Goal: Task Accomplishment & Management: Manage account settings

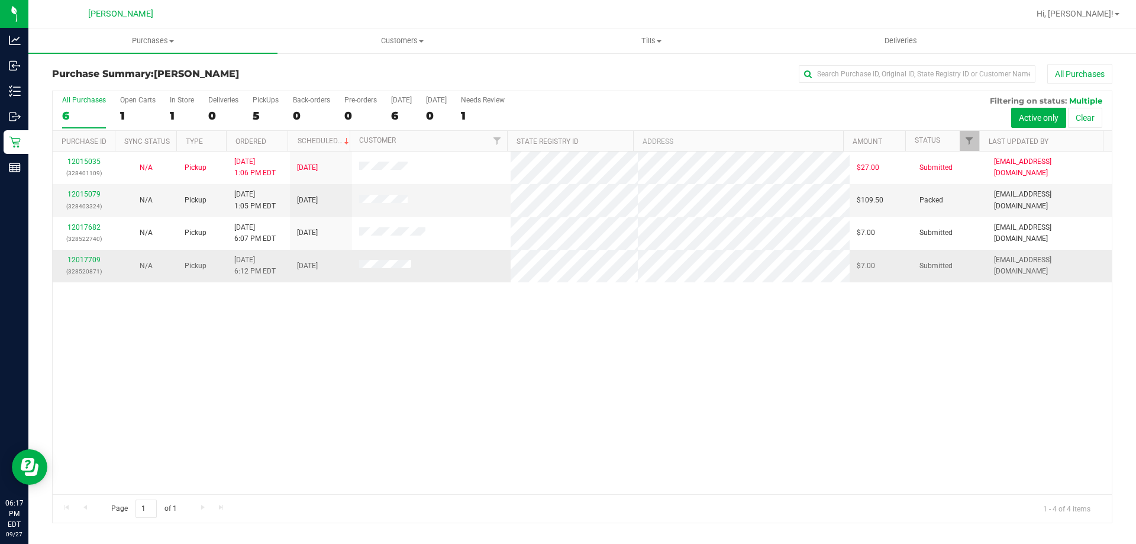
click at [110, 268] on td "12017709 (328520871)" at bounding box center [84, 266] width 62 height 32
click at [99, 257] on link "12017709" at bounding box center [83, 260] width 33 height 8
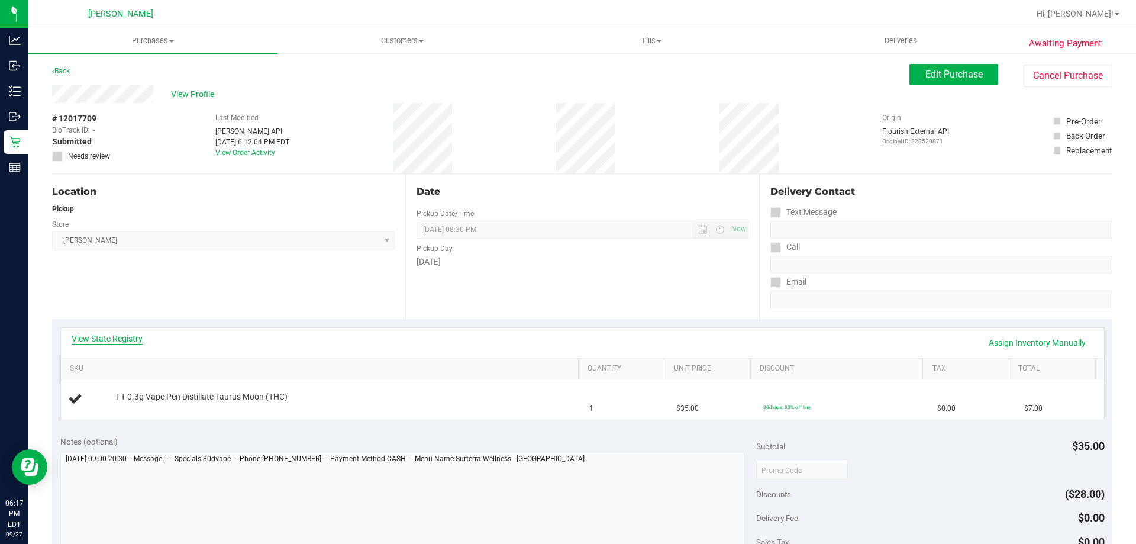
click at [129, 336] on link "View State Registry" at bounding box center [107, 339] width 71 height 12
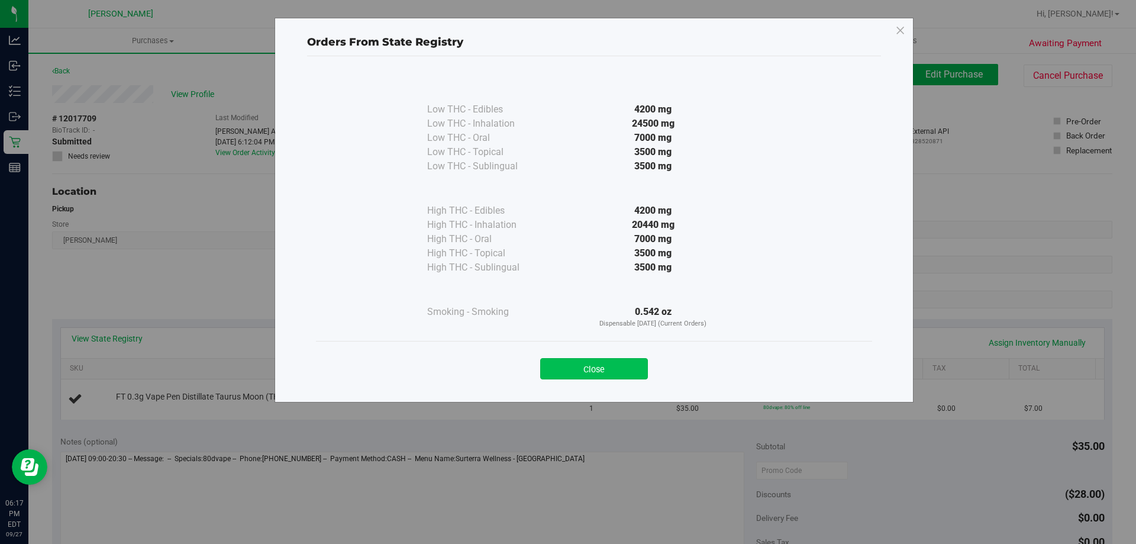
click at [564, 360] on button "Close" at bounding box center [594, 368] width 108 height 21
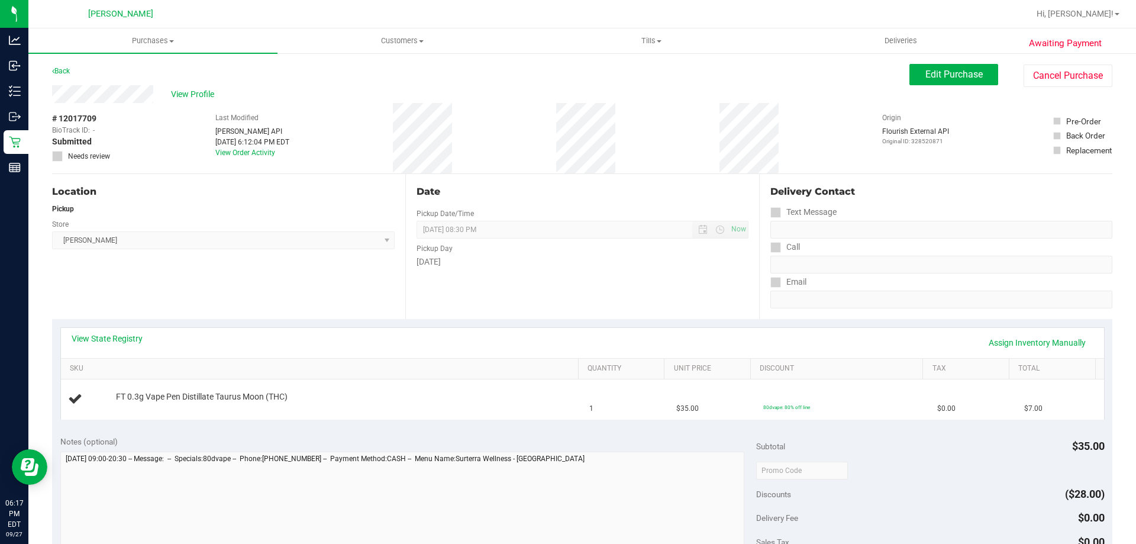
click at [565, 355] on div "View State Registry Assign Inventory Manually" at bounding box center [582, 343] width 1043 height 30
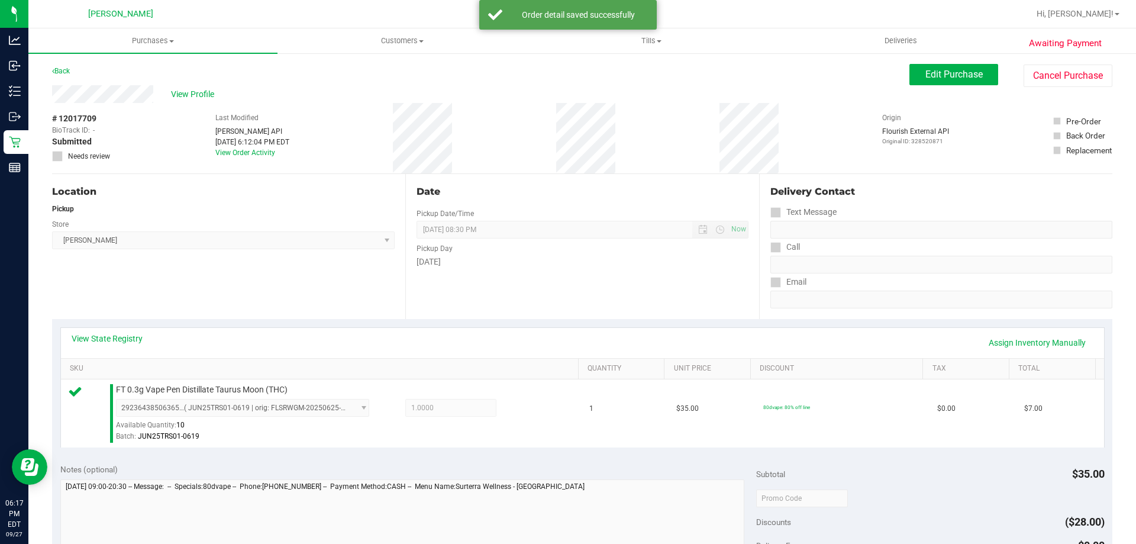
click at [544, 346] on div "View State Registry Assign Inventory Manually" at bounding box center [583, 343] width 1022 height 20
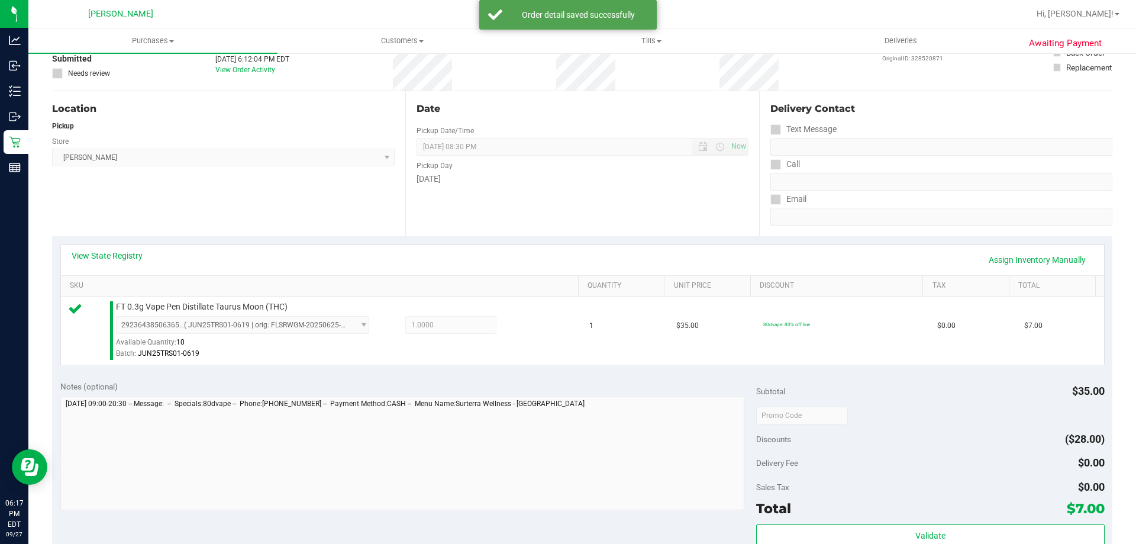
scroll to position [178, 0]
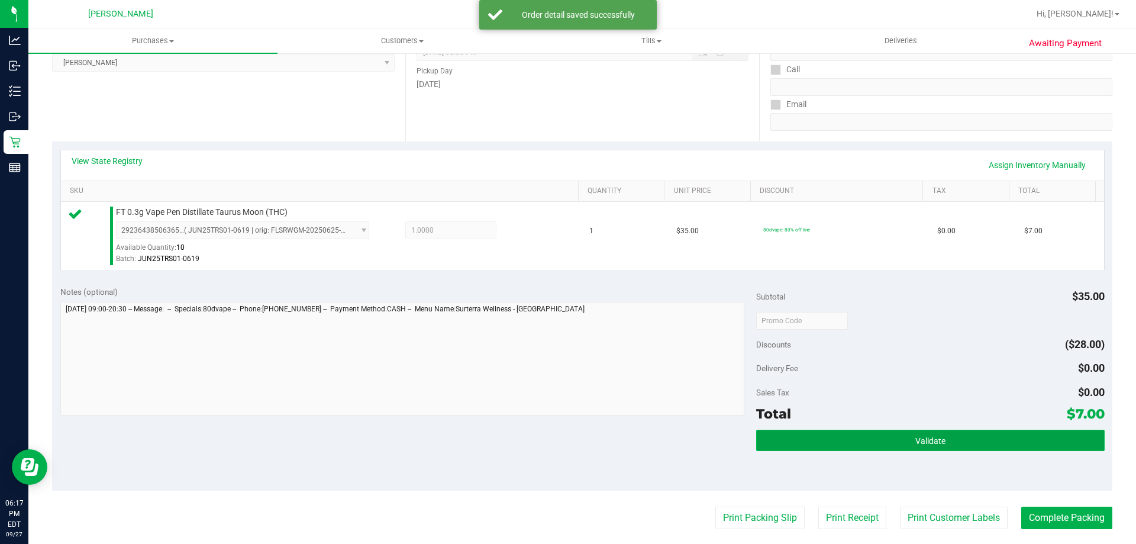
click at [959, 431] on button "Validate" at bounding box center [930, 440] width 348 height 21
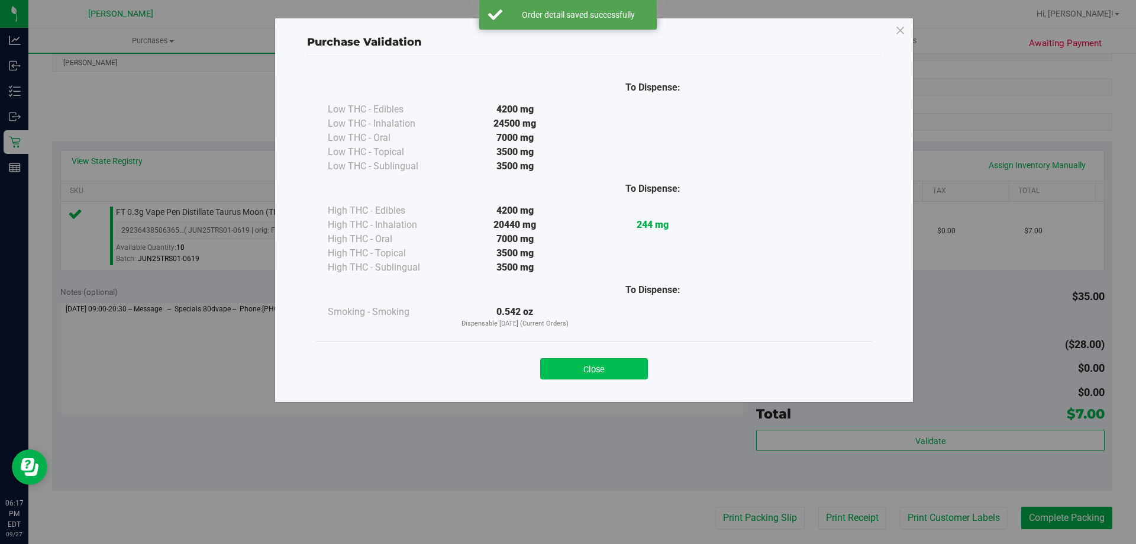
click at [589, 375] on button "Close" at bounding box center [594, 368] width 108 height 21
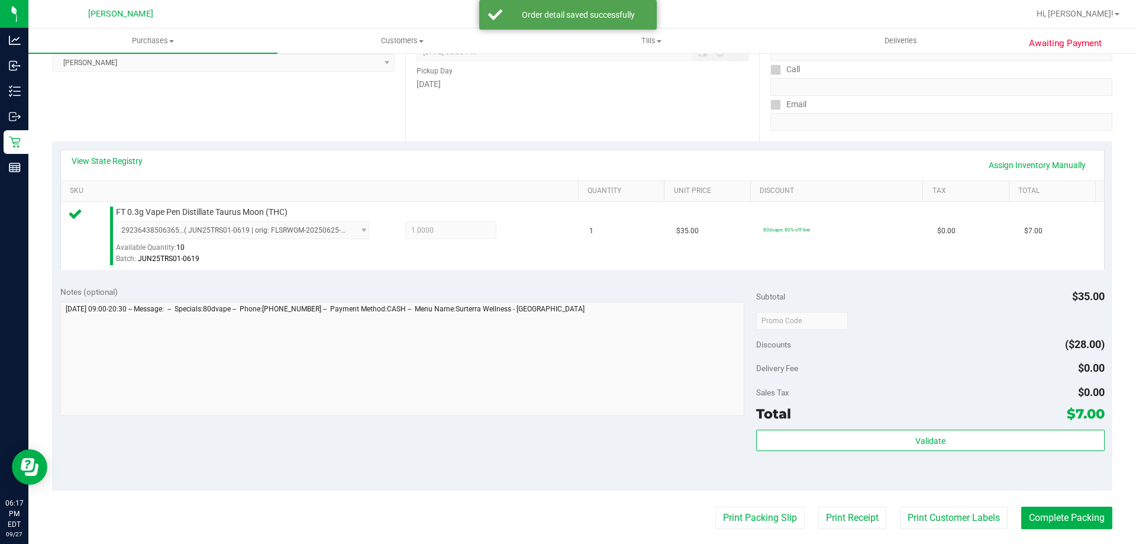
click at [954, 531] on purchase-details "Back Edit Purchase Cancel Purchase View Profile # 12017709 BioTrack ID: - Submi…" at bounding box center [582, 326] width 1061 height 880
click at [937, 512] on button "Print Customer Labels" at bounding box center [954, 518] width 108 height 22
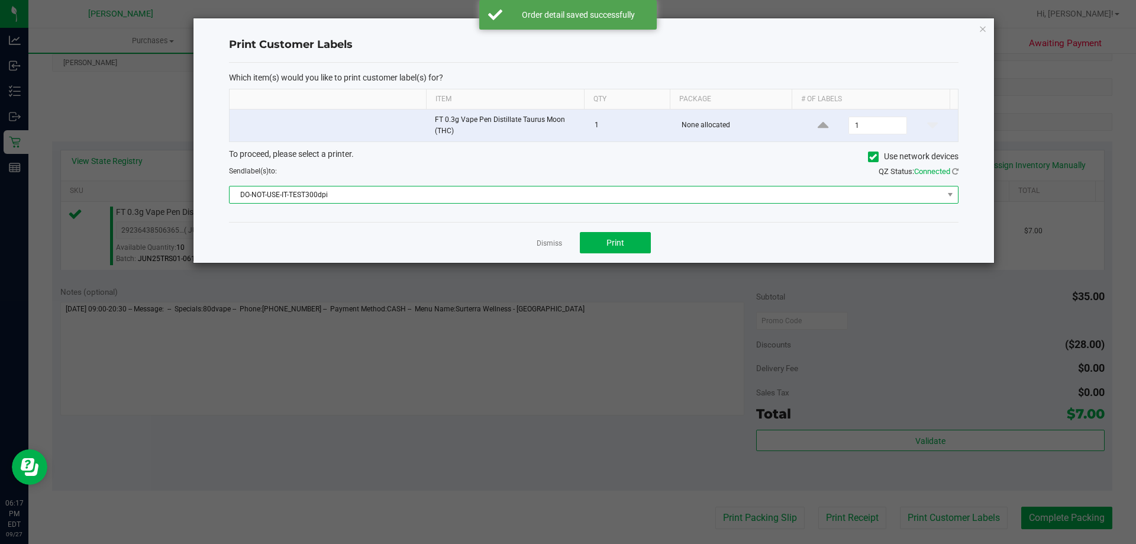
click at [484, 196] on span "DO-NOT-USE-IT-TEST300dpi" at bounding box center [587, 194] width 714 height 17
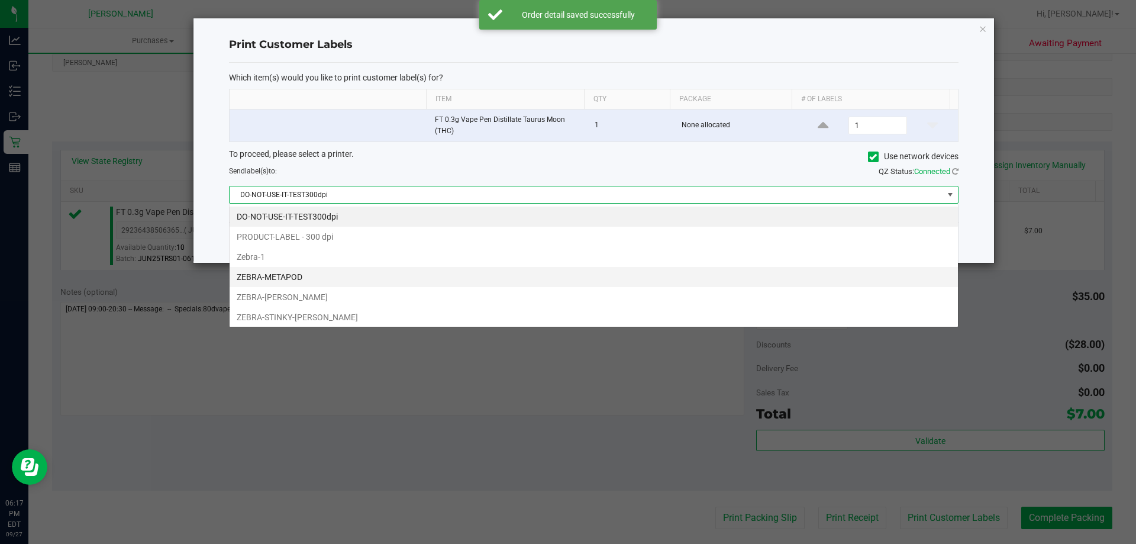
scroll to position [18, 729]
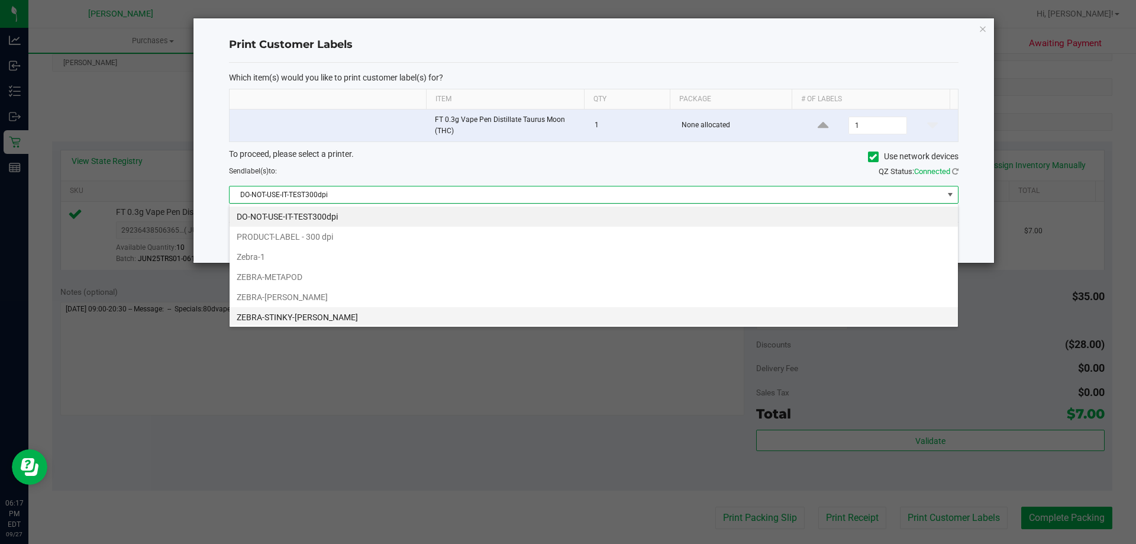
click at [345, 315] on li "ZEBRA-STINKY-[PERSON_NAME]" at bounding box center [594, 317] width 729 height 20
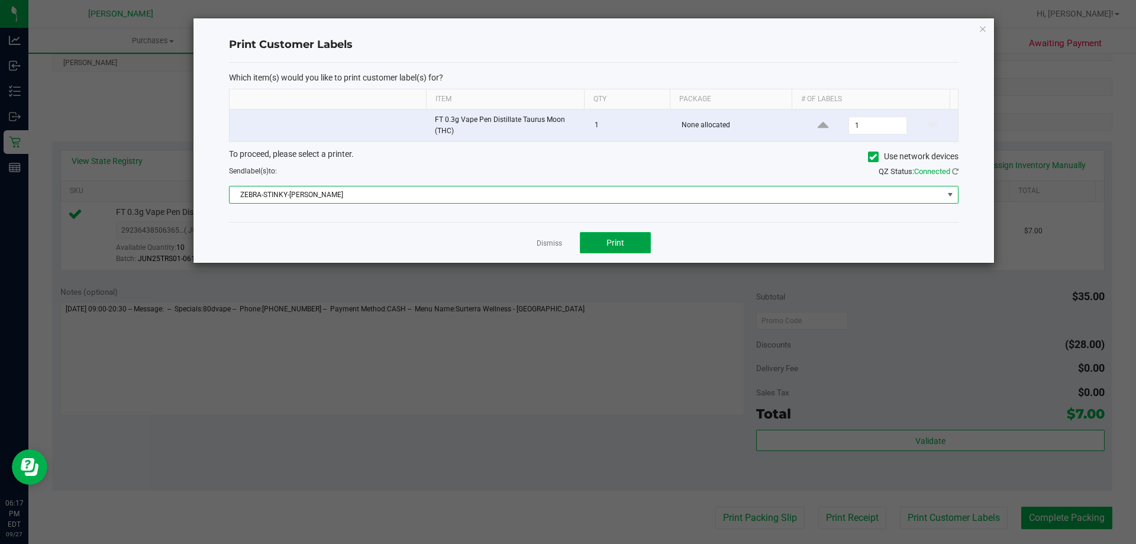
click at [647, 243] on button "Print" at bounding box center [615, 242] width 71 height 21
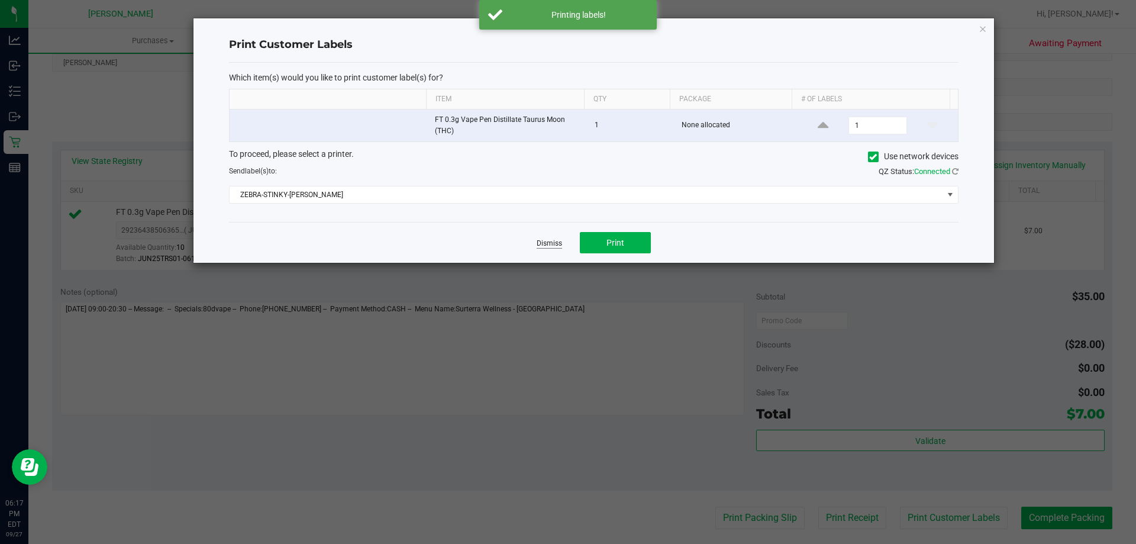
click at [544, 242] on link "Dismiss" at bounding box center [549, 244] width 25 height 10
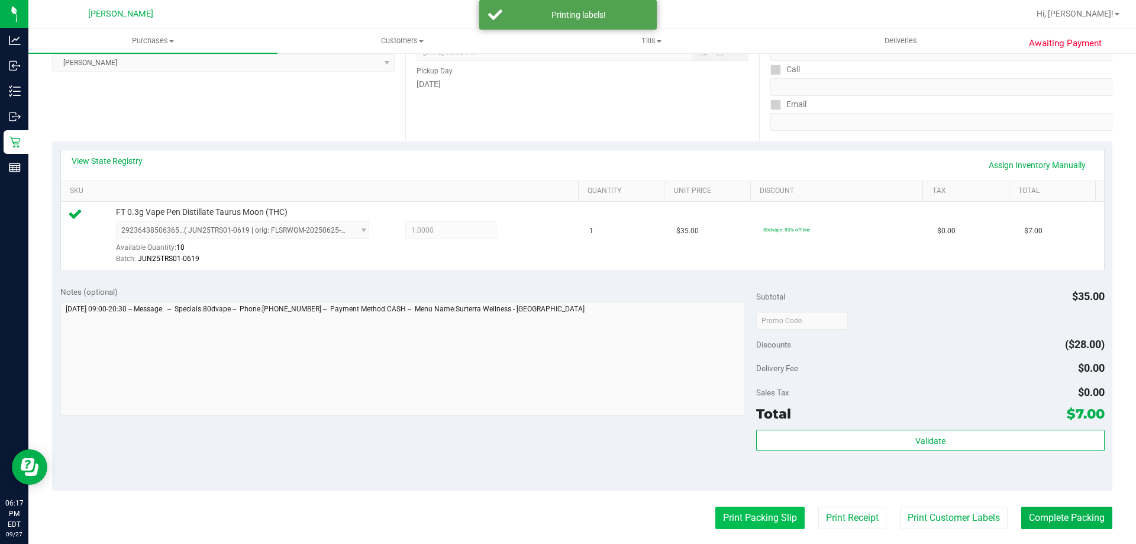
click at [742, 514] on button "Print Packing Slip" at bounding box center [760, 518] width 89 height 22
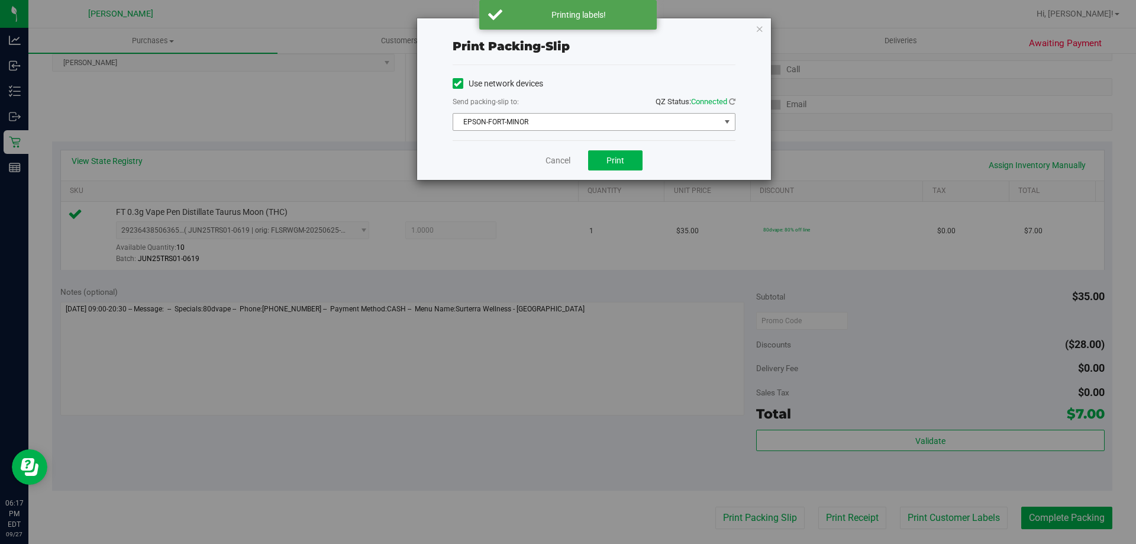
click at [570, 126] on span "EPSON-FORT-MINOR" at bounding box center [586, 122] width 267 height 17
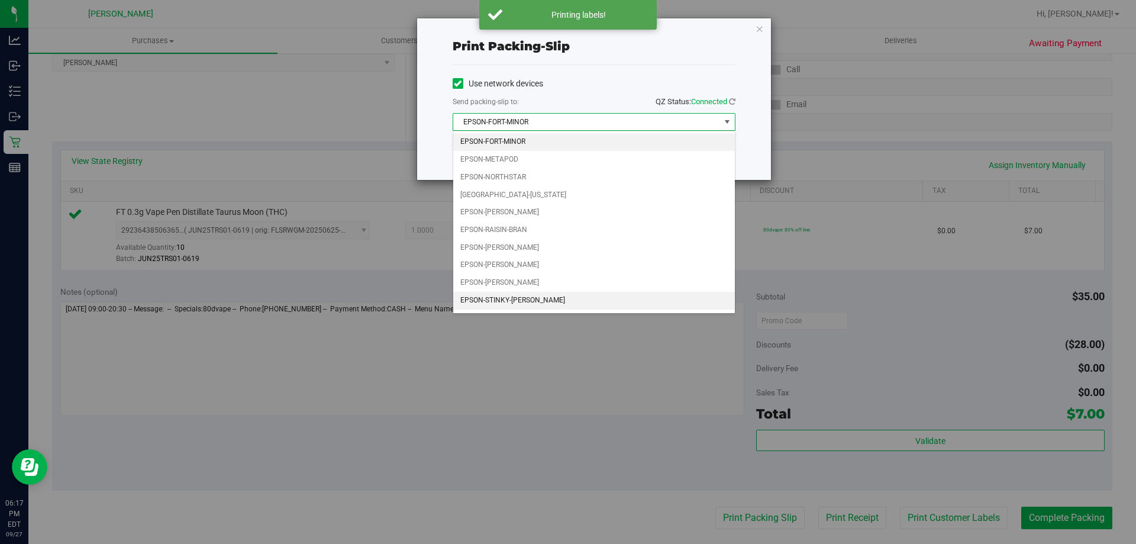
click at [474, 301] on li "EPSON-STINKY-[PERSON_NAME]" at bounding box center [594, 301] width 282 height 18
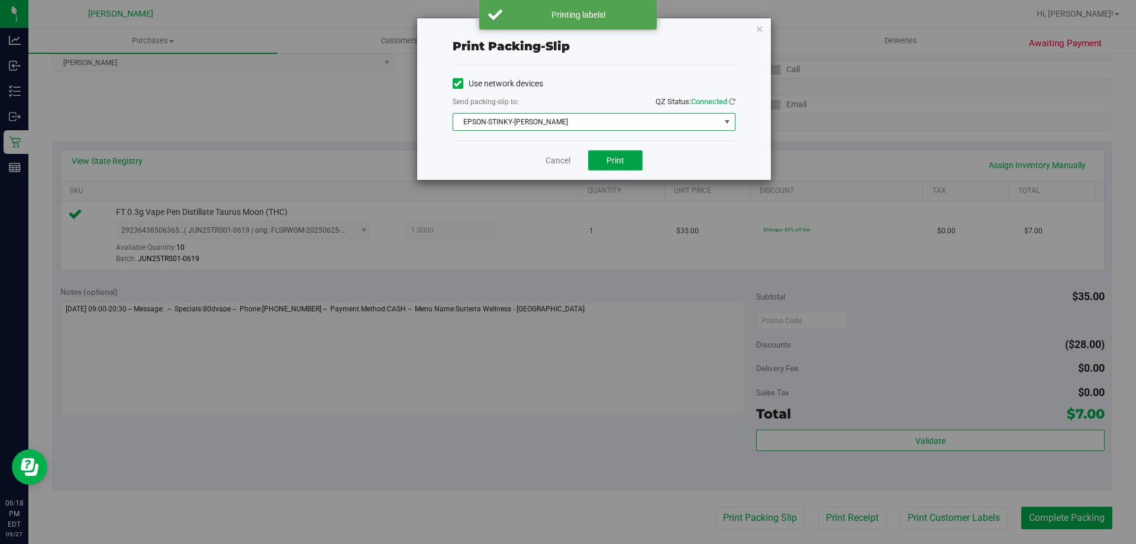
click at [617, 154] on button "Print" at bounding box center [615, 160] width 54 height 20
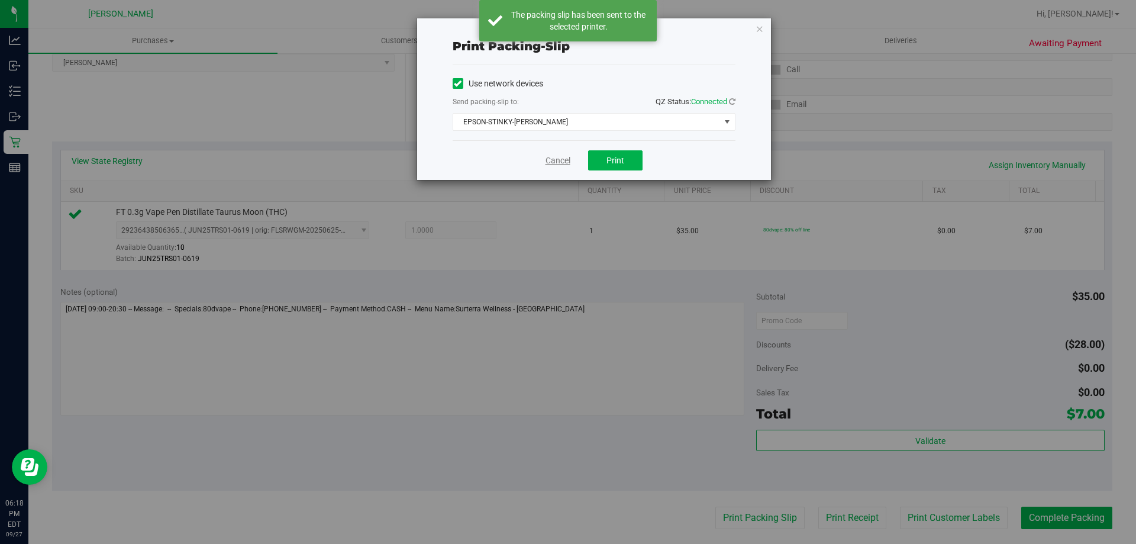
click at [549, 156] on link "Cancel" at bounding box center [558, 160] width 25 height 12
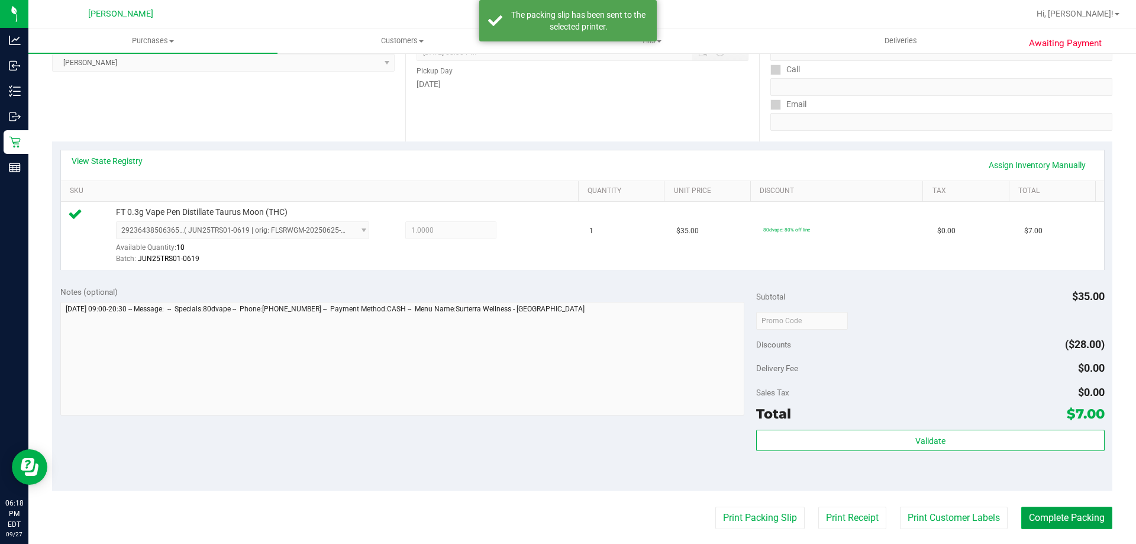
click at [1040, 514] on button "Complete Packing" at bounding box center [1066, 518] width 91 height 22
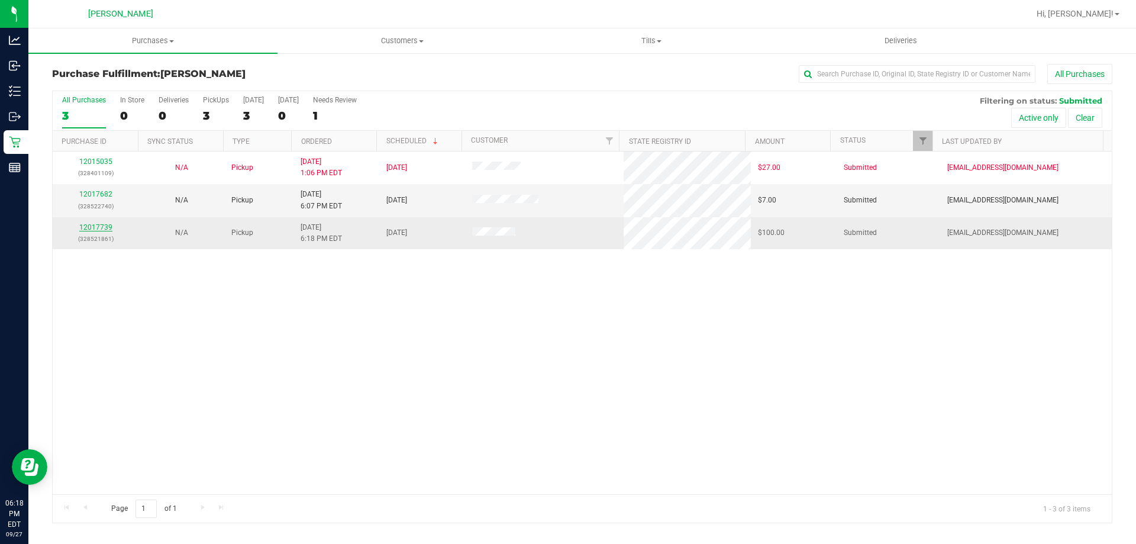
click at [86, 228] on link "12017739" at bounding box center [95, 227] width 33 height 8
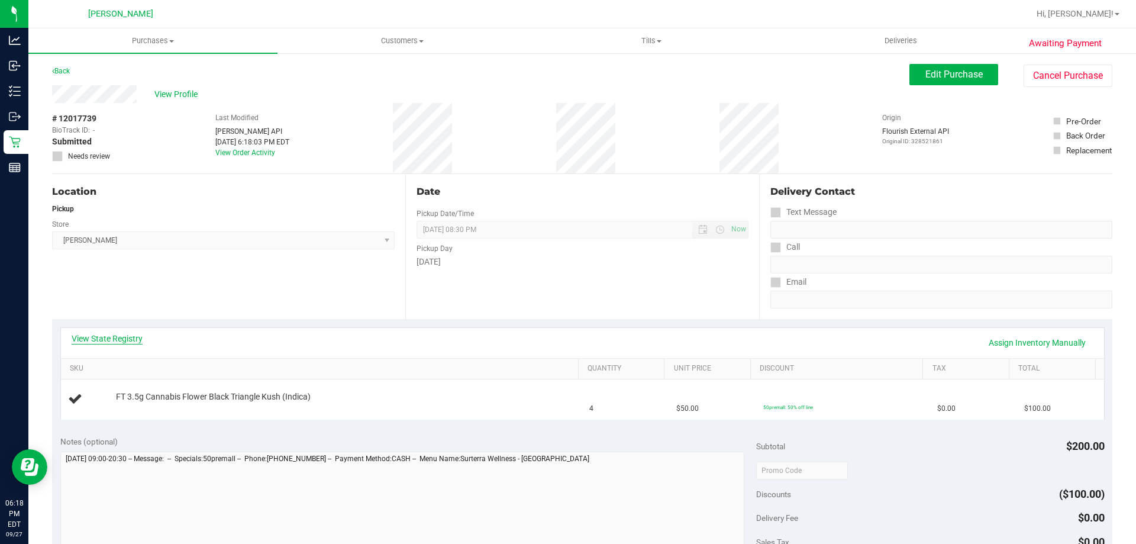
click at [99, 333] on link "View State Registry" at bounding box center [107, 339] width 71 height 12
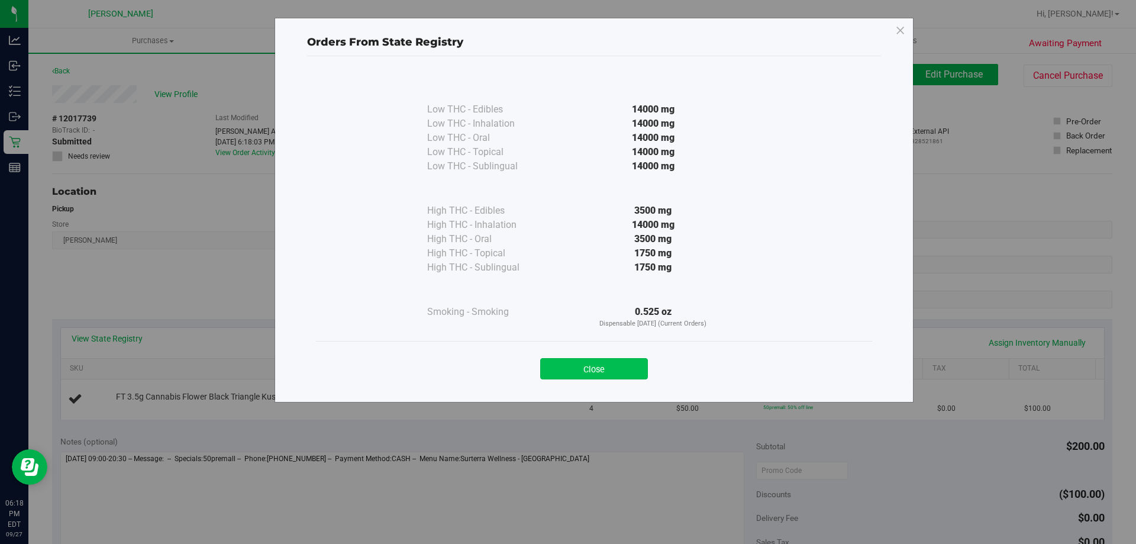
click at [600, 374] on button "Close" at bounding box center [594, 368] width 108 height 21
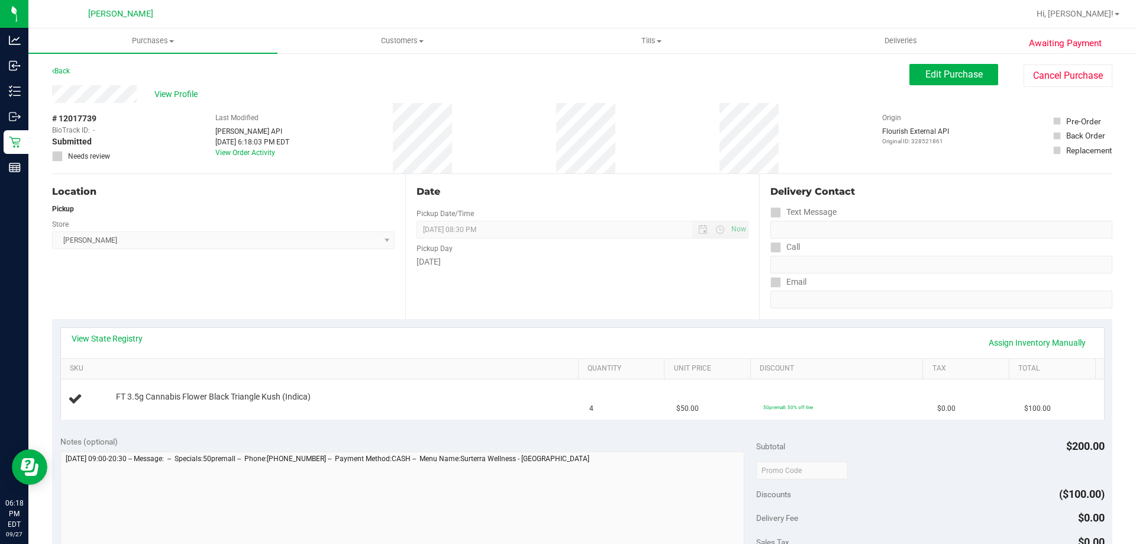
click at [340, 305] on div "Location Pickup Store [PERSON_NAME] Select Store [PERSON_NAME][GEOGRAPHIC_DATA]…" at bounding box center [228, 246] width 353 height 145
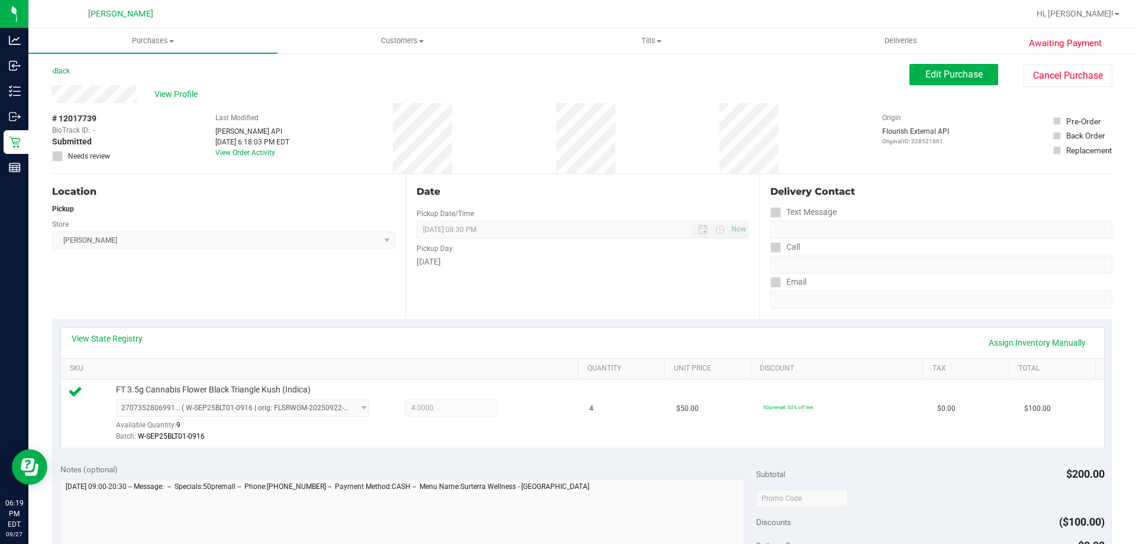
click at [299, 274] on div "Location Pickup Store [PERSON_NAME] Select Store [PERSON_NAME][GEOGRAPHIC_DATA]…" at bounding box center [228, 246] width 353 height 145
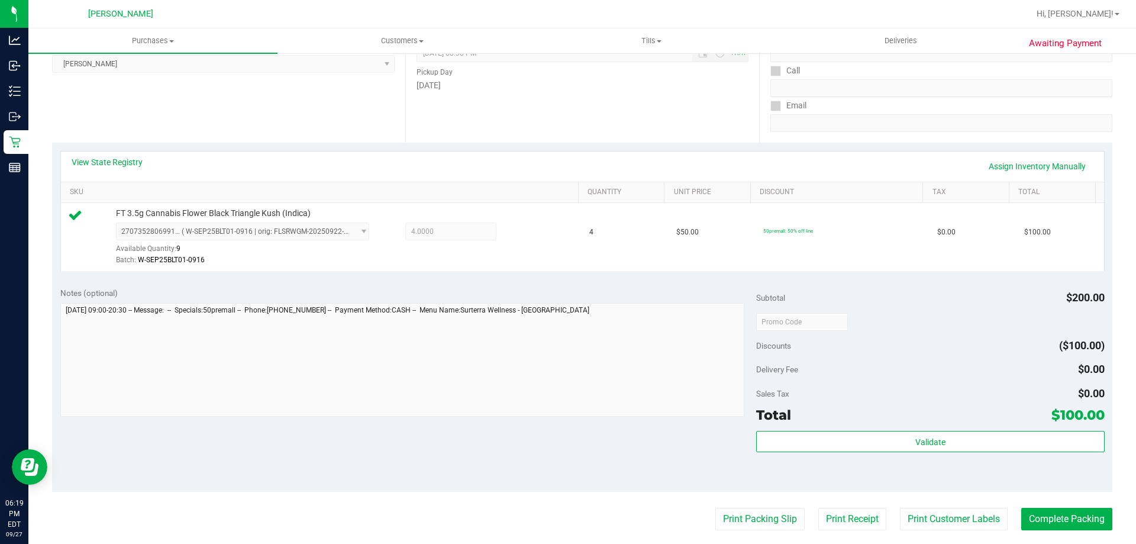
scroll to position [178, 0]
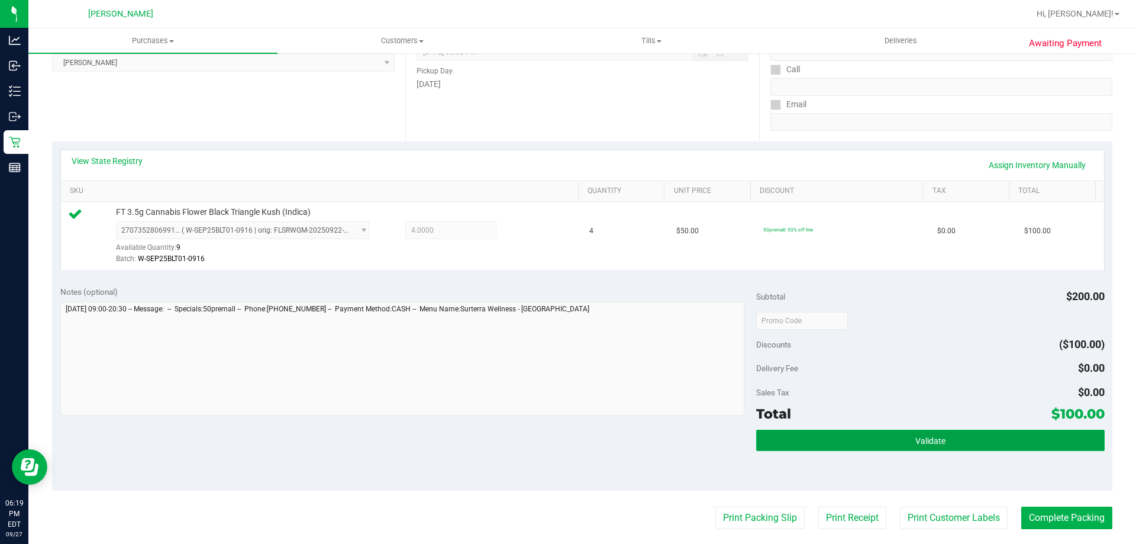
click at [903, 439] on button "Validate" at bounding box center [930, 440] width 348 height 21
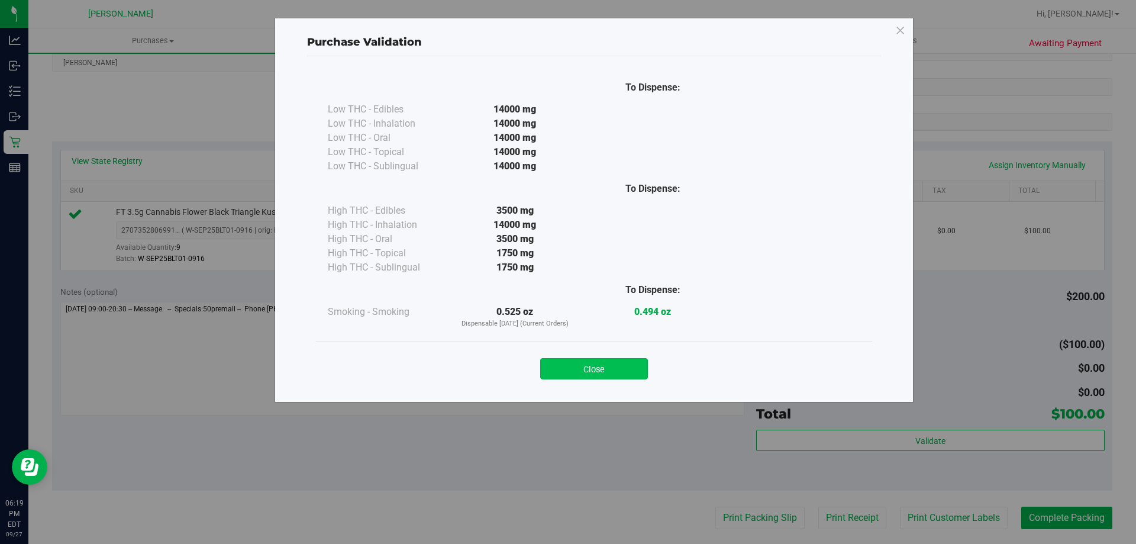
click at [591, 363] on button "Close" at bounding box center [594, 368] width 108 height 21
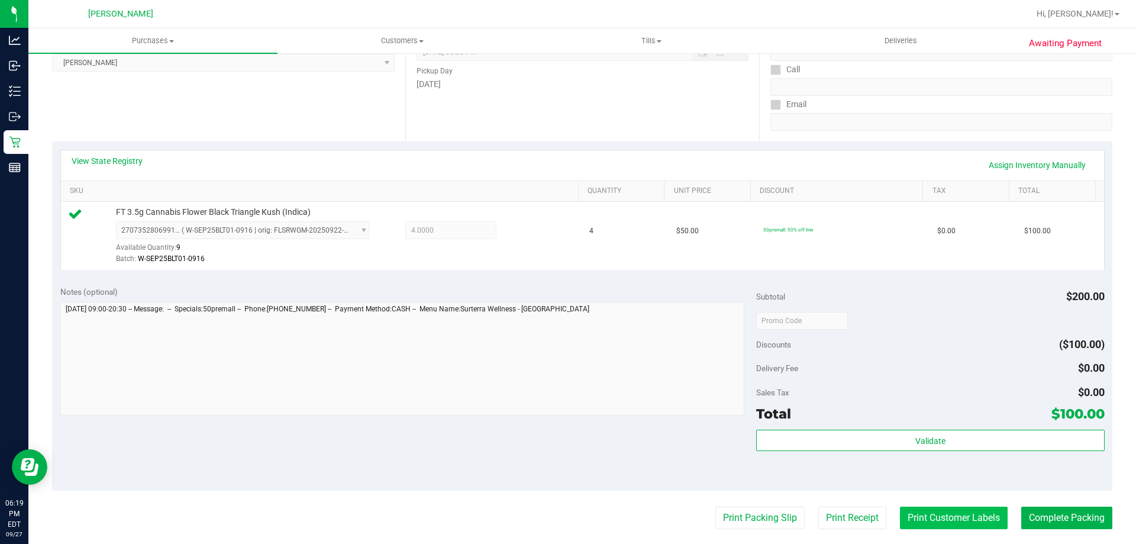
click at [924, 529] on button "Print Customer Labels" at bounding box center [954, 518] width 108 height 22
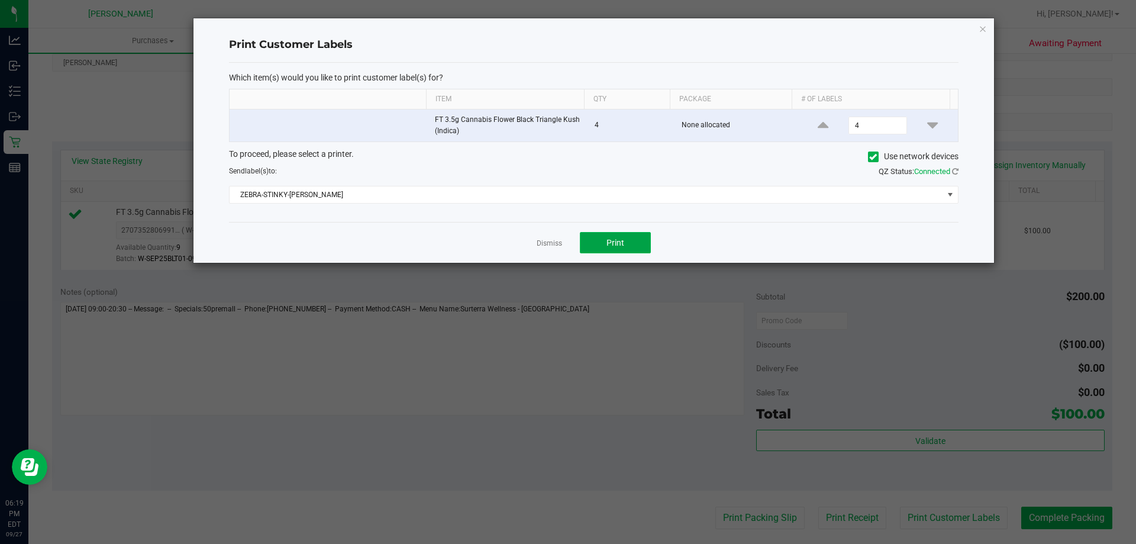
click at [601, 234] on button "Print" at bounding box center [615, 242] width 71 height 21
click at [555, 241] on link "Dismiss" at bounding box center [549, 244] width 25 height 10
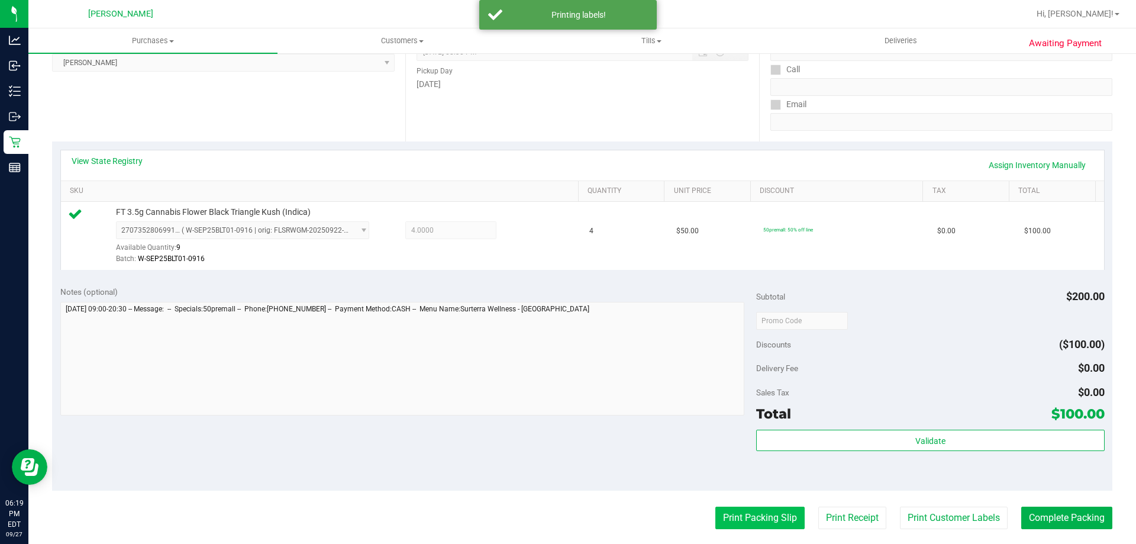
click at [747, 526] on button "Print Packing Slip" at bounding box center [760, 518] width 89 height 22
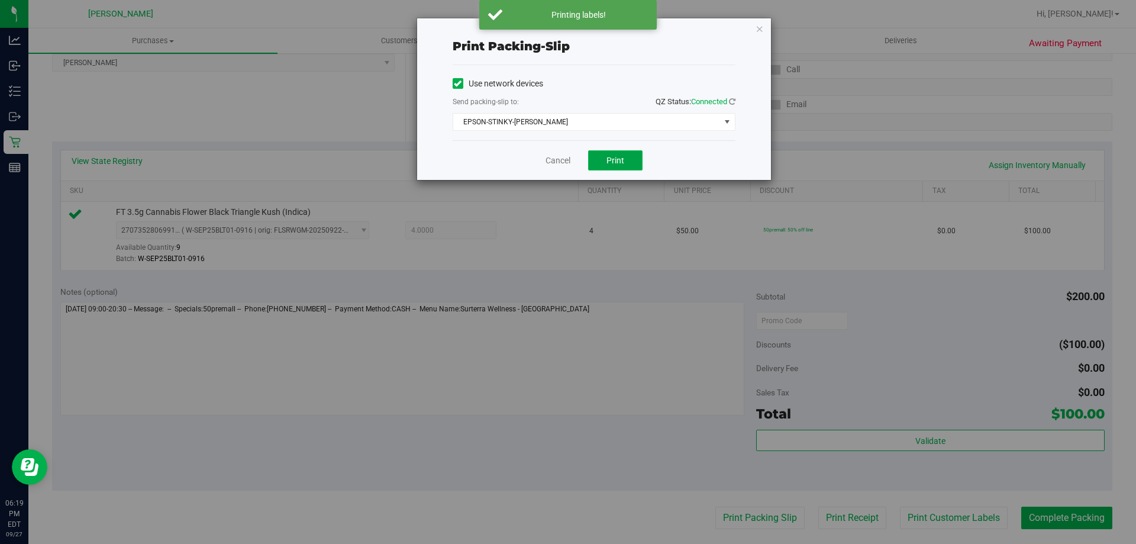
click at [591, 164] on button "Print" at bounding box center [615, 160] width 54 height 20
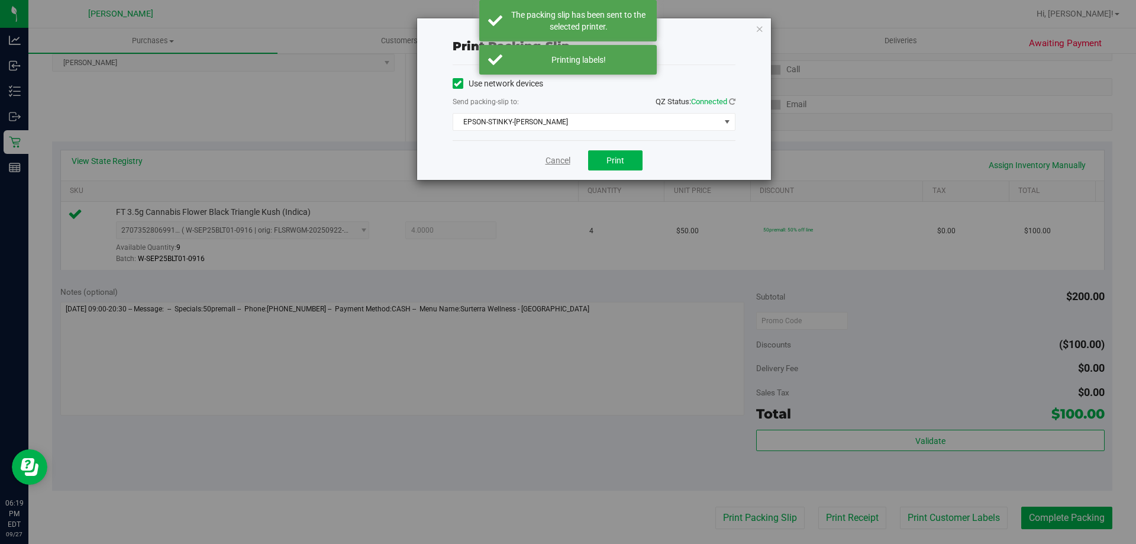
click at [550, 160] on link "Cancel" at bounding box center [558, 160] width 25 height 12
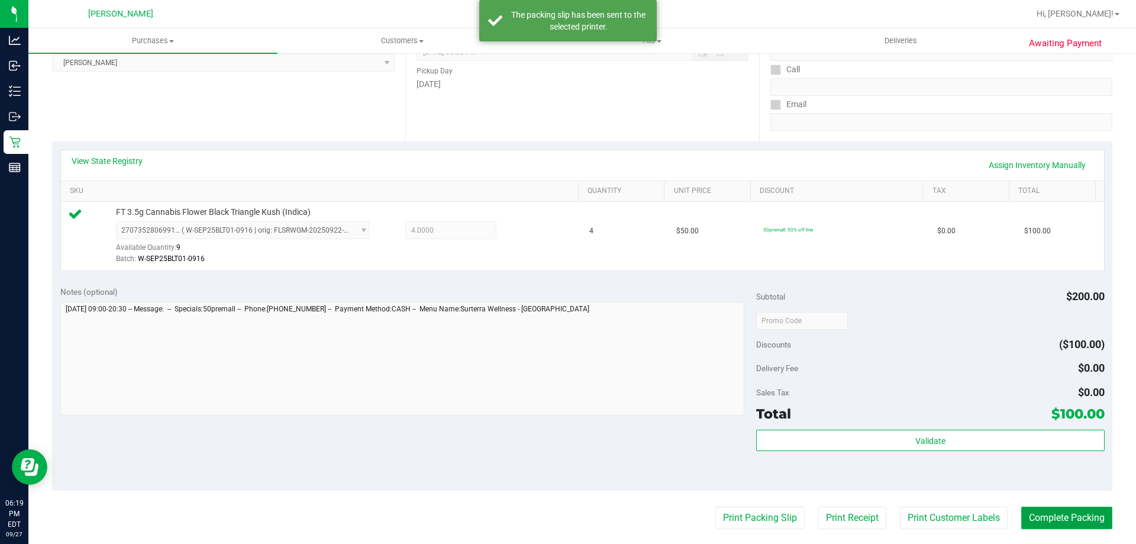
click at [1035, 521] on button "Complete Packing" at bounding box center [1066, 518] width 91 height 22
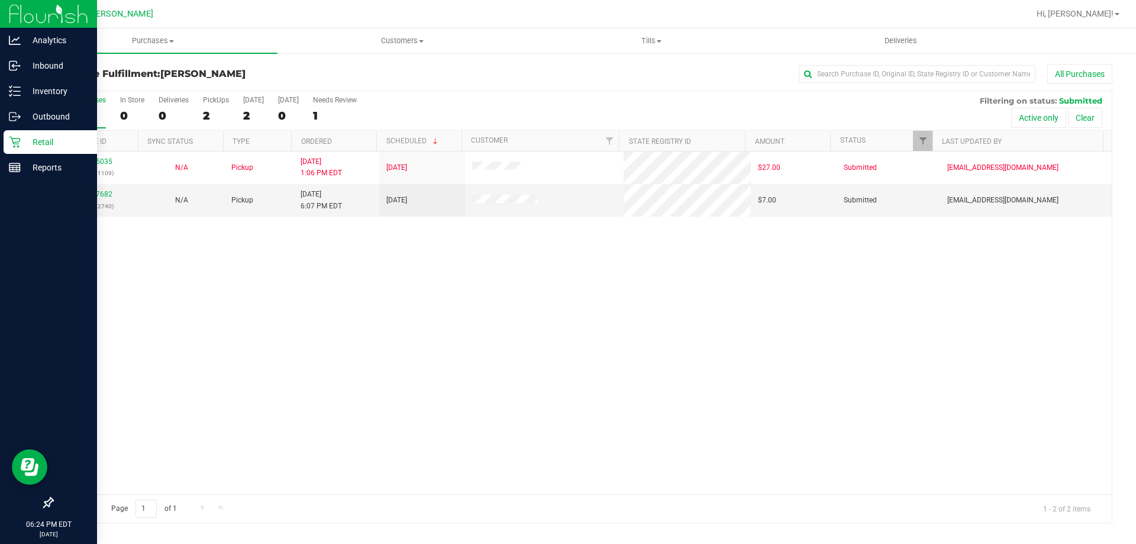
click at [50, 137] on p "Retail" at bounding box center [56, 142] width 71 height 14
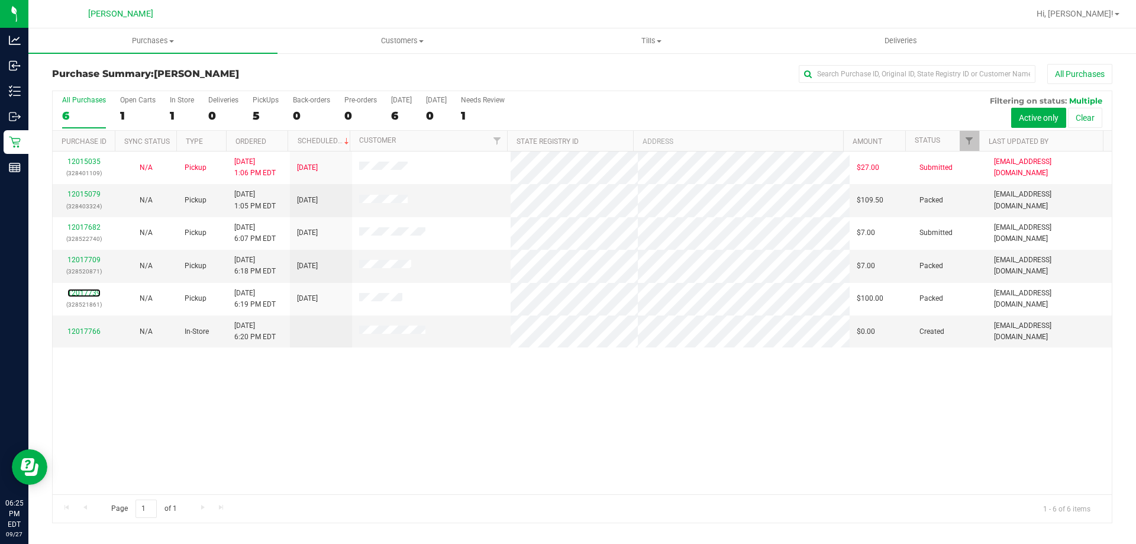
click at [84, 292] on link "12017739" at bounding box center [83, 293] width 33 height 8
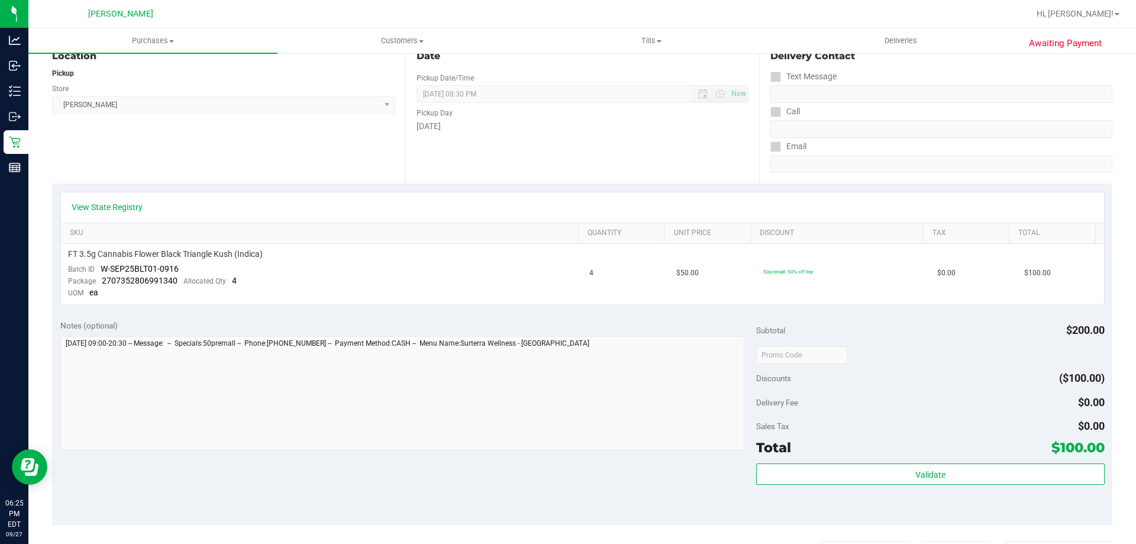
scroll to position [237, 0]
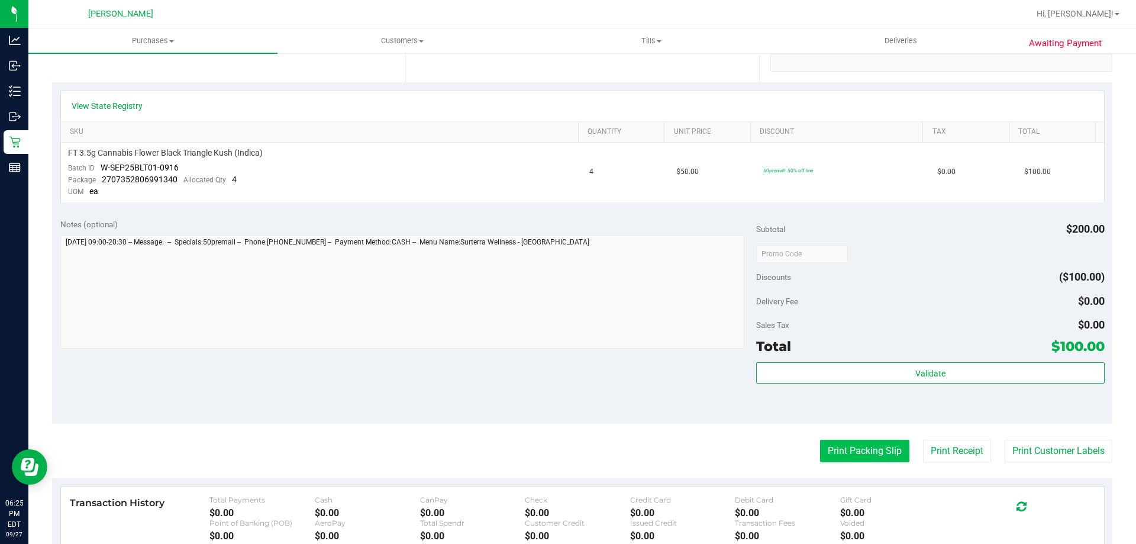
click at [836, 446] on button "Print Packing Slip" at bounding box center [864, 451] width 89 height 22
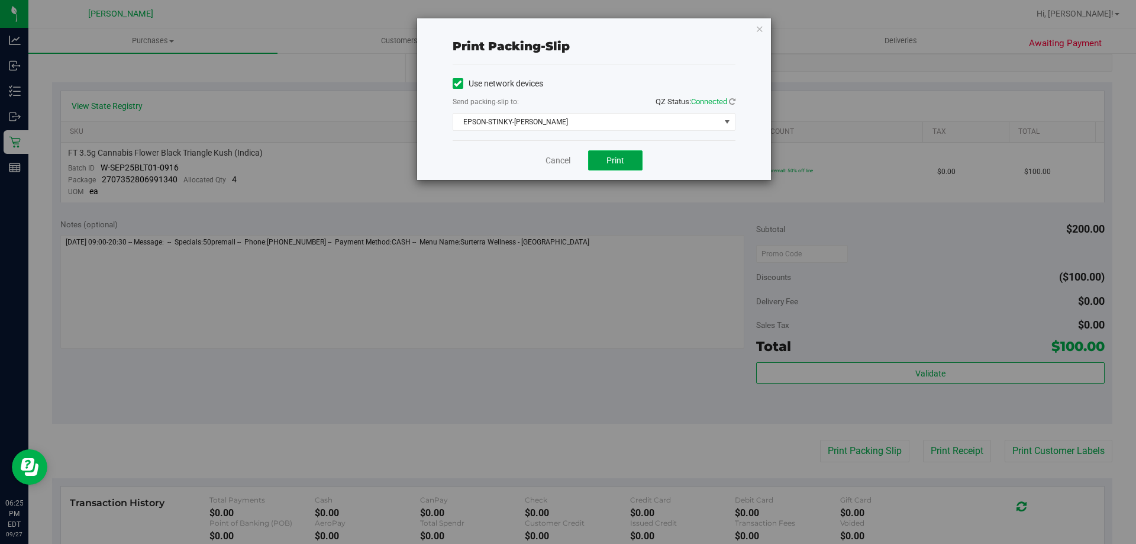
click at [617, 168] on button "Print" at bounding box center [615, 160] width 54 height 20
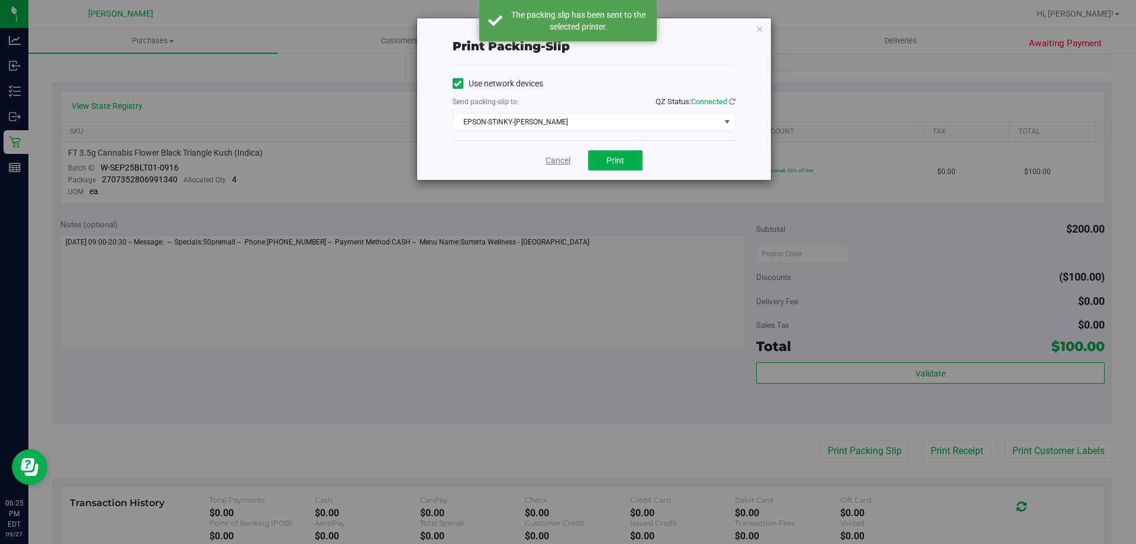
click at [569, 159] on link "Cancel" at bounding box center [558, 160] width 25 height 12
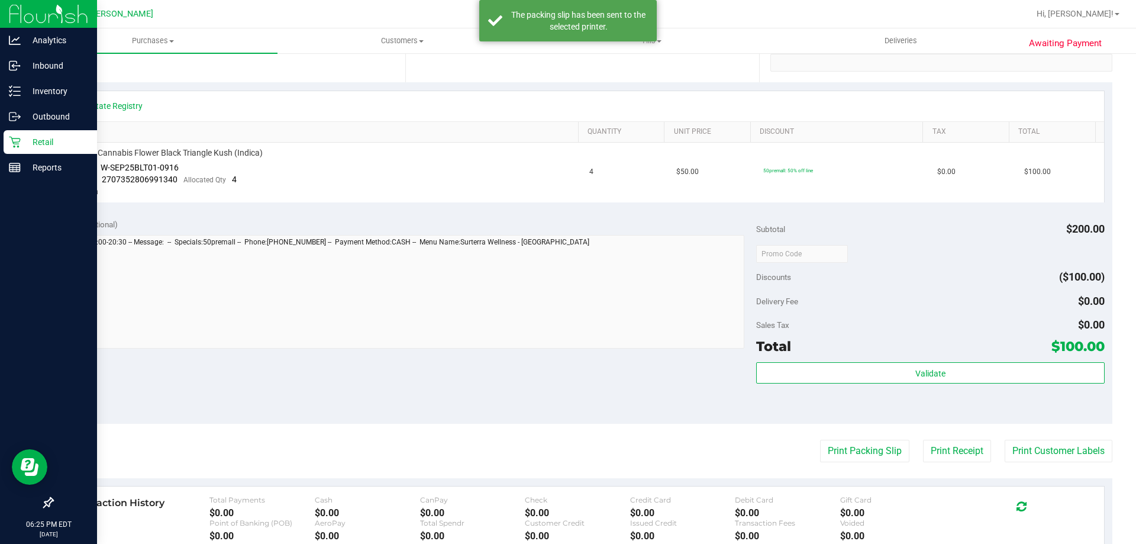
click at [18, 148] on div "Retail" at bounding box center [51, 142] width 94 height 24
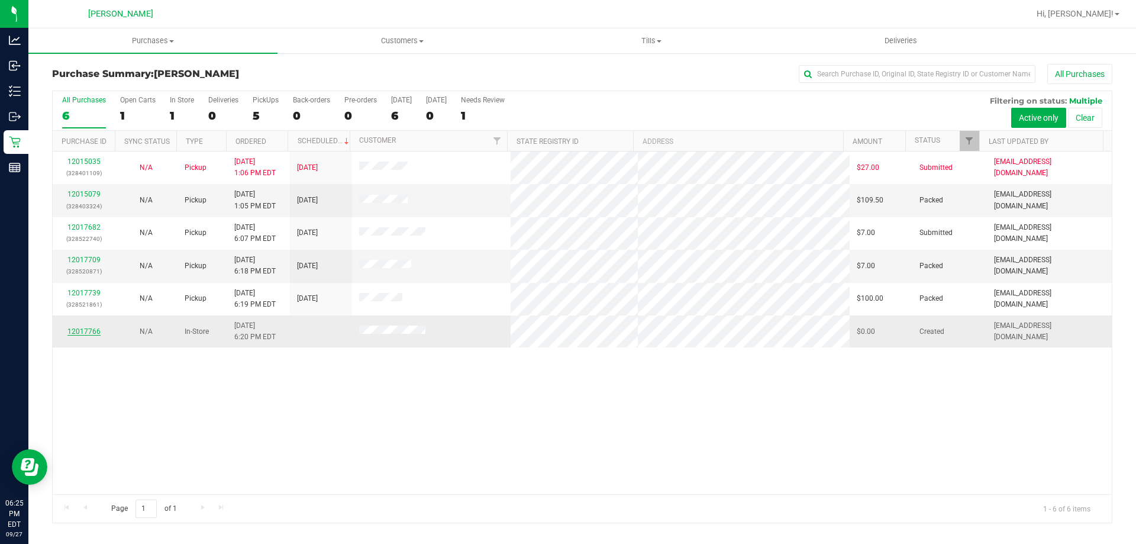
click at [98, 335] on link "12017766" at bounding box center [83, 331] width 33 height 8
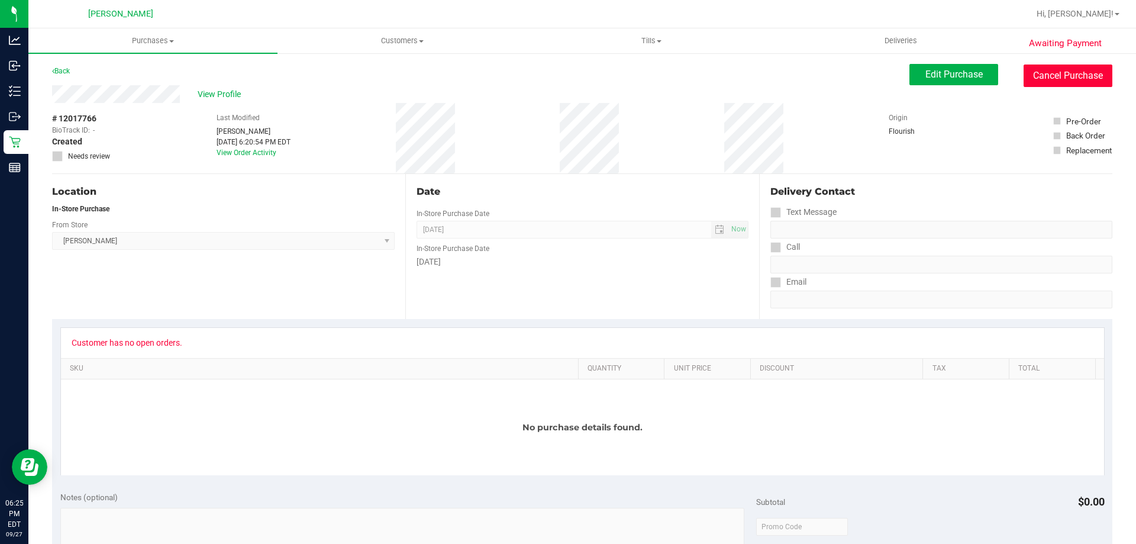
click at [1036, 72] on button "Cancel Purchase" at bounding box center [1068, 76] width 89 height 22
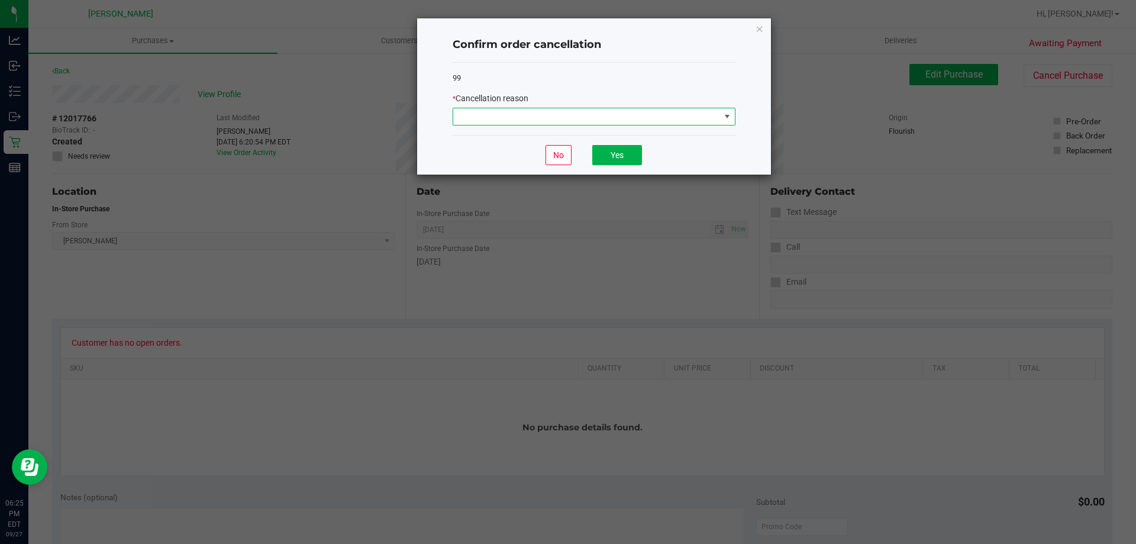
click at [639, 119] on span at bounding box center [586, 116] width 267 height 17
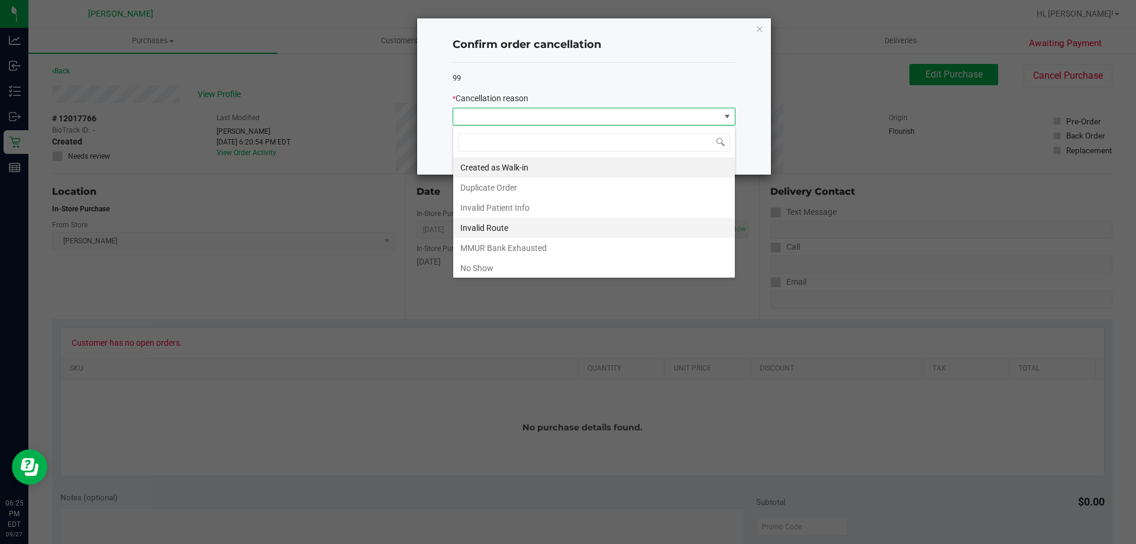
scroll to position [18, 283]
click at [527, 258] on li "No Show" at bounding box center [594, 268] width 282 height 20
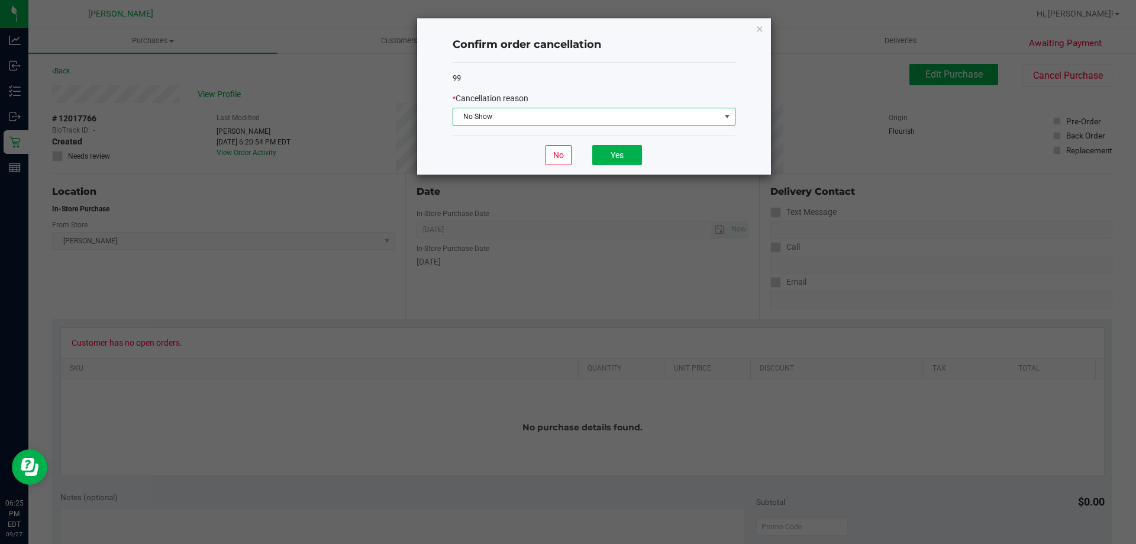
click at [614, 143] on div "No Yes" at bounding box center [594, 155] width 283 height 40
click at [614, 147] on button "Yes" at bounding box center [617, 155] width 50 height 20
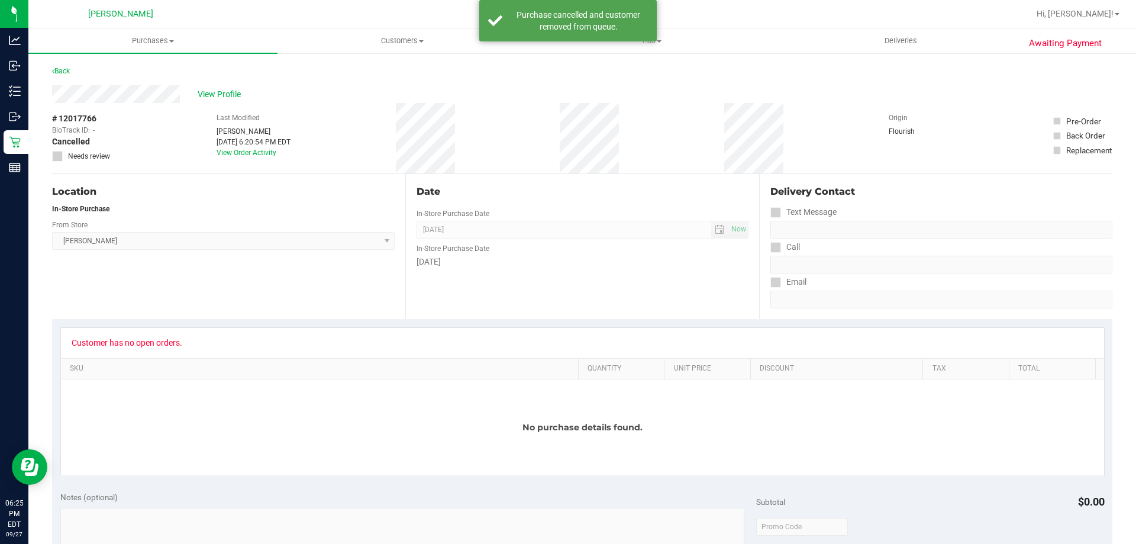
click at [511, 192] on div "Date" at bounding box center [582, 192] width 331 height 14
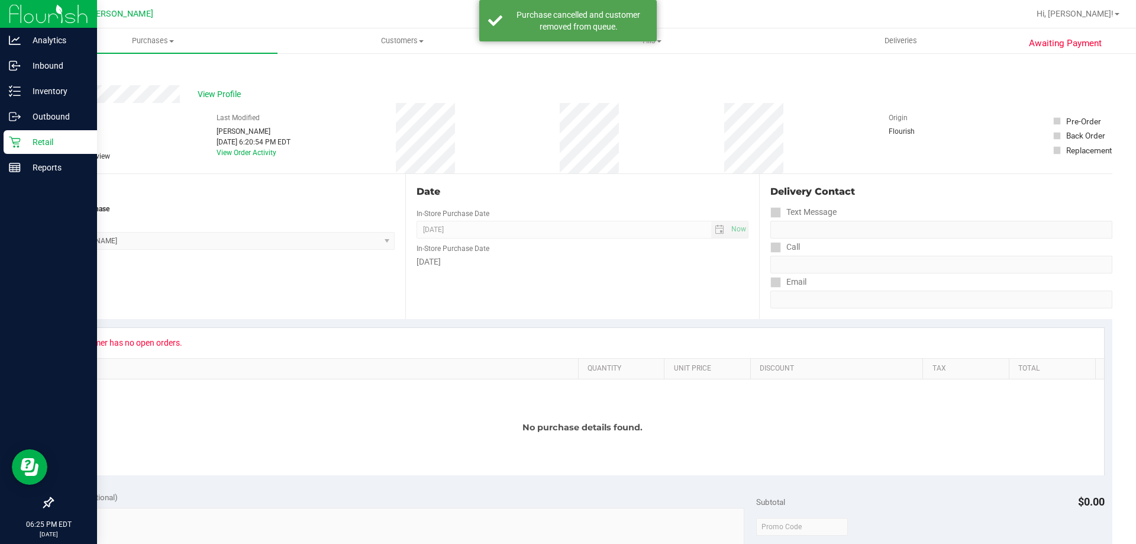
click at [16, 136] on icon at bounding box center [15, 142] width 12 height 12
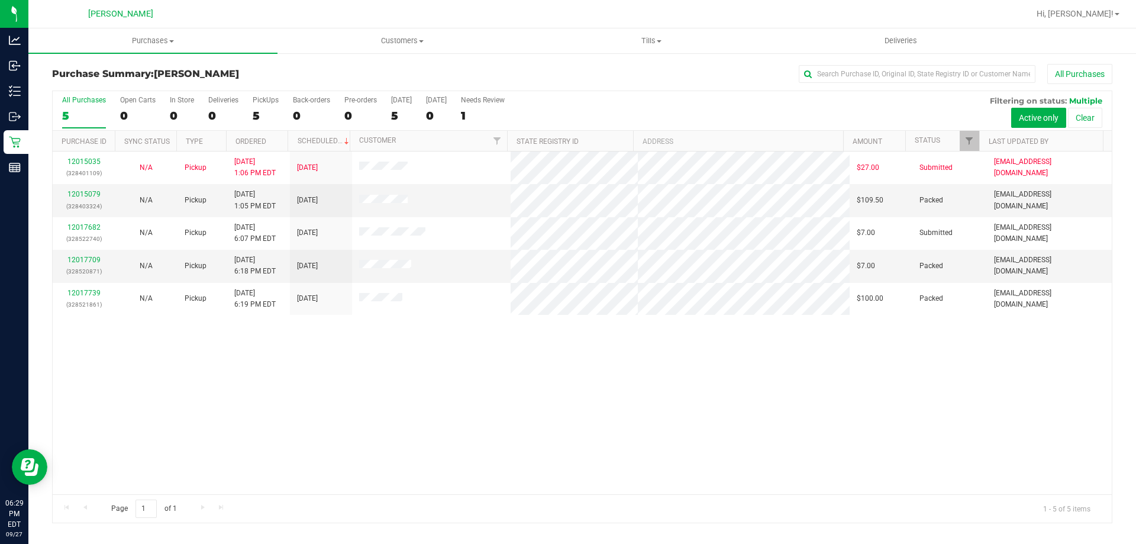
click at [596, 433] on div "12015035 (328401109) N/A Pickup [DATE] 1:06 PM EDT 9/27/2025 $27.00 Submitted […" at bounding box center [582, 323] width 1059 height 343
click at [446, 351] on div "12015035 (328401109) N/A Pickup [DATE] 1:06 PM EDT 9/27/2025 $27.00 Submitted […" at bounding box center [582, 323] width 1059 height 343
